Goal: Task Accomplishment & Management: Complete application form

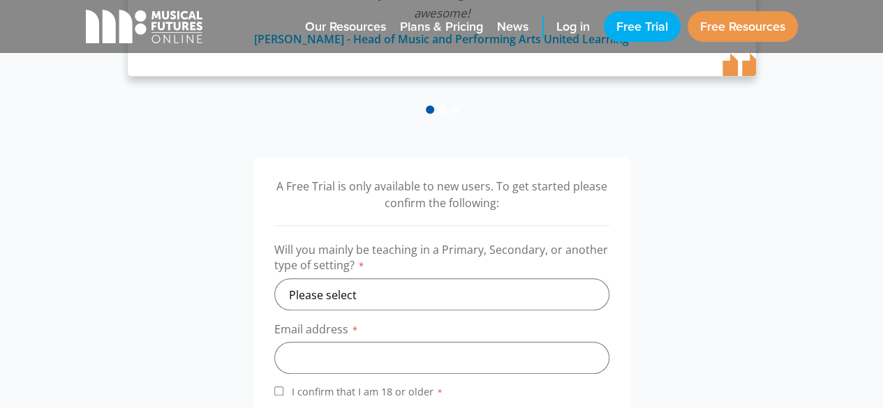
scroll to position [357, 0]
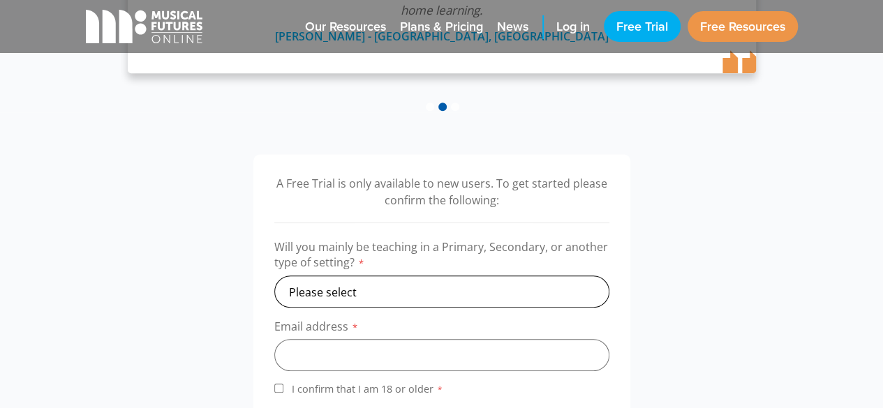
click at [385, 284] on select "Please select Primary Secondary Other" at bounding box center [441, 292] width 335 height 32
select select "secondary"
click at [274, 276] on select "Please select Primary Secondary Other" at bounding box center [441, 292] width 335 height 32
click at [346, 357] on input "email" at bounding box center [441, 355] width 335 height 32
type input "charmian21@yahoo.co.uk"
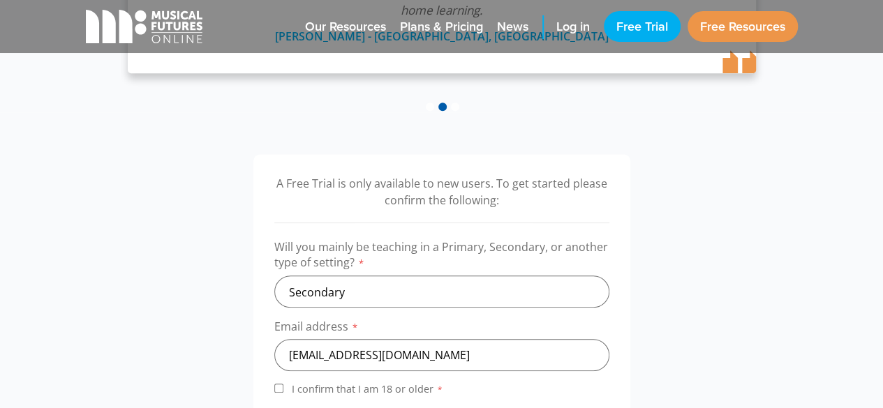
click at [280, 387] on input "I confirm that I am 18 or older *" at bounding box center [278, 388] width 9 height 9
checkbox input "true"
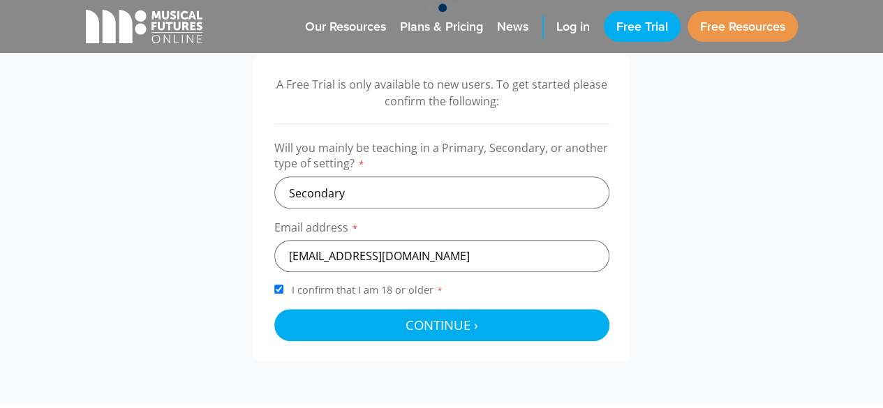
scroll to position [471, 0]
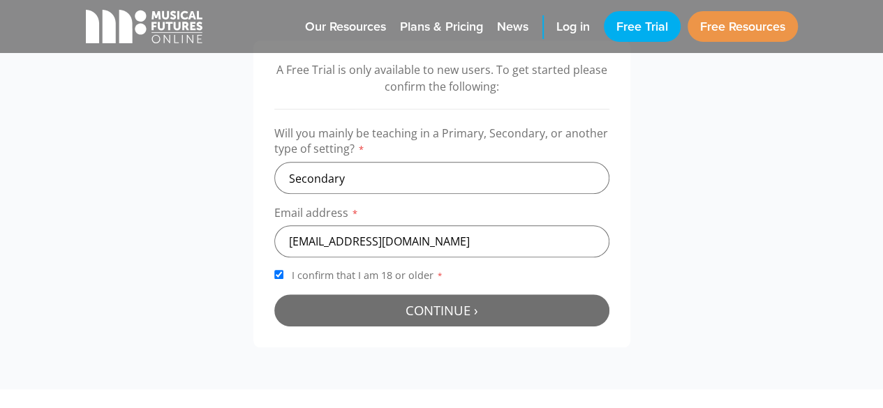
click at [454, 315] on span "Continue ›" at bounding box center [442, 310] width 73 height 17
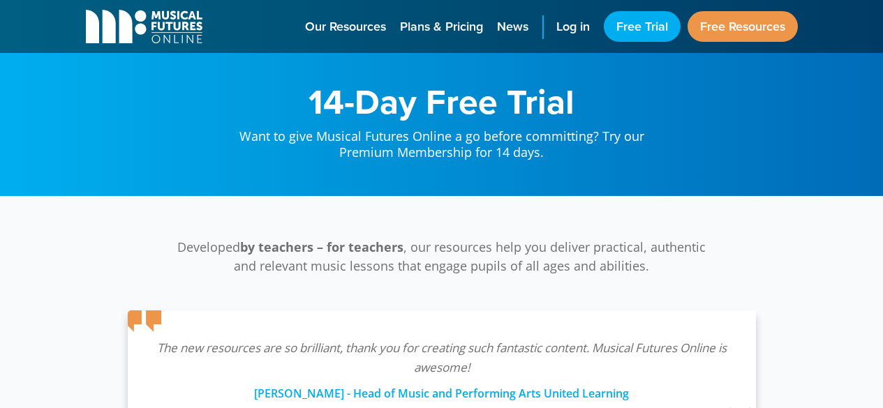
scroll to position [455, 0]
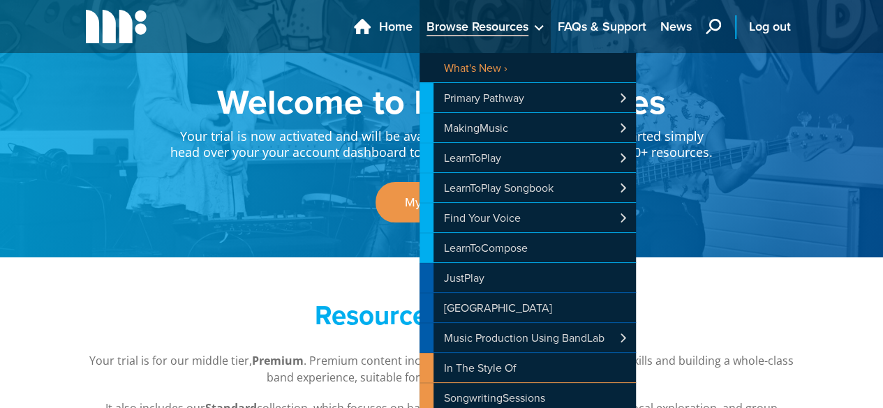
click at [528, 25] on span "main navigation" at bounding box center [535, 25] width 15 height 17
